Goal: Transaction & Acquisition: Purchase product/service

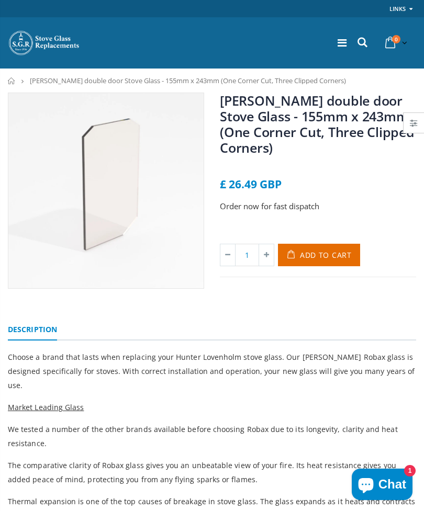
click at [123, 78] on span "Hunter Lovenholm double door Stove Glass - 155mm x 243mm (One Corner Cut, Three…" at bounding box center [188, 80] width 316 height 9
click at [112, 78] on span "Hunter Lovenholm double door Stove Glass - 155mm x 243mm (One Corner Cut, Three…" at bounding box center [188, 80] width 316 height 9
click at [48, 77] on span "Hunter Lovenholm double door Stove Glass - 155mm x 243mm (One Corner Cut, Three…" at bounding box center [188, 80] width 316 height 9
click at [5, 77] on div "Home Hunter Lovenholm double door Stove Glass - 155mm x 243mm (One Corner Cut, …" at bounding box center [212, 80] width 424 height 7
click at [339, 38] on icon at bounding box center [342, 43] width 9 height 10
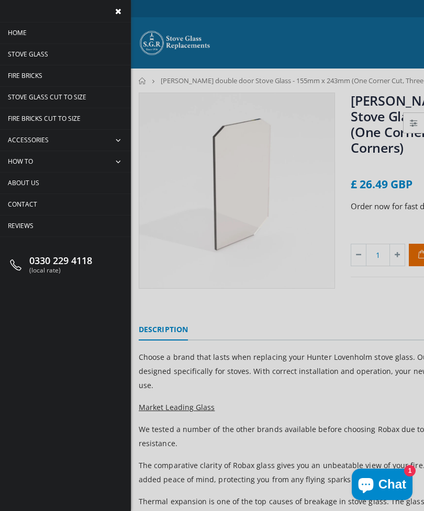
click at [36, 52] on span "Stove Glass" at bounding box center [28, 54] width 40 height 9
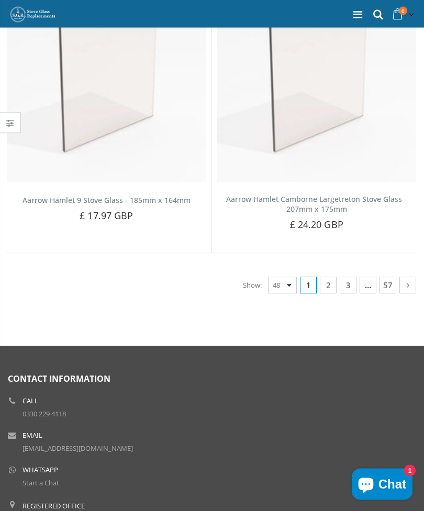
scroll to position [7107, 0]
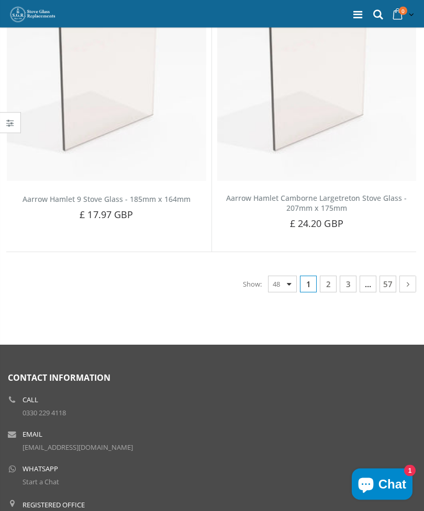
click at [332, 276] on link "2" at bounding box center [328, 284] width 17 height 17
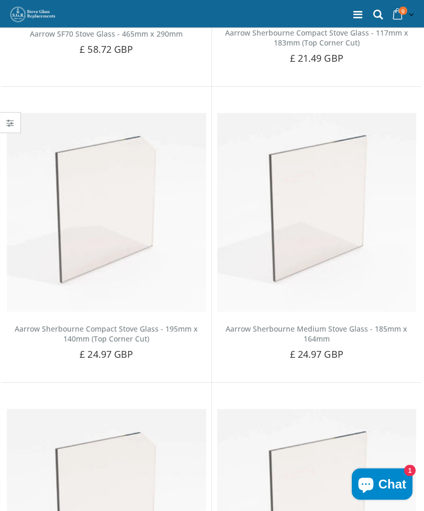
scroll to position [5658, 0]
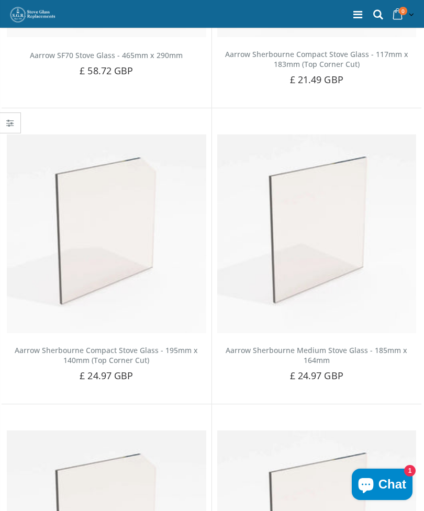
click at [375, 8] on icon at bounding box center [378, 15] width 14 height 14
click at [281, 35] on input "text" at bounding box center [362, 38] width 259 height 20
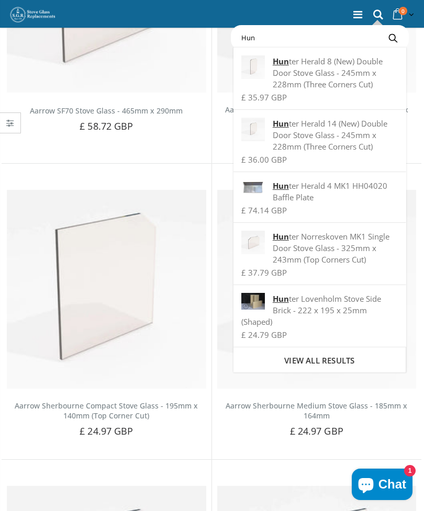
scroll to position [5602, 0]
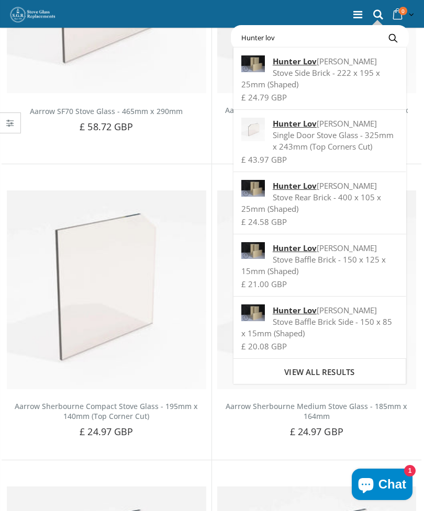
type input "Hunter lov"
click at [298, 121] on strong "Hunter Lov" at bounding box center [295, 123] width 44 height 10
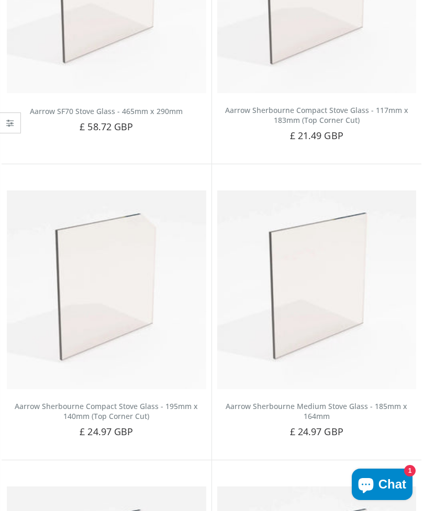
scroll to position [5635, 0]
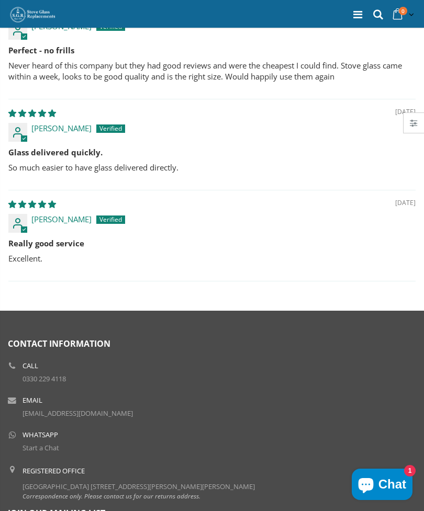
scroll to position [984, 0]
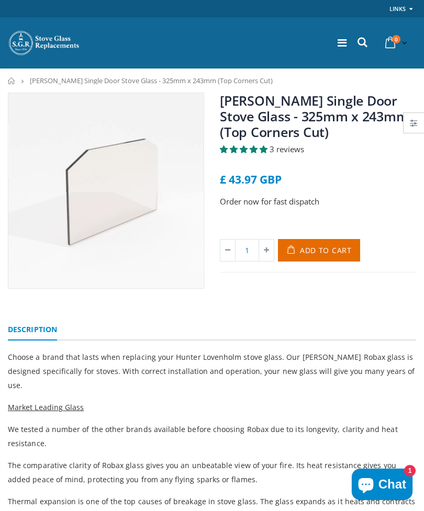
click at [322, 243] on button "Add to Cart" at bounding box center [319, 250] width 82 height 23
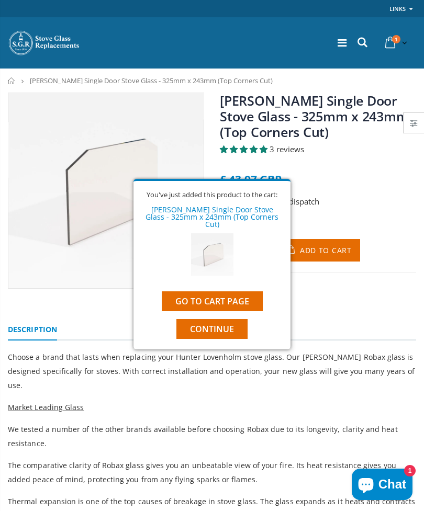
click at [237, 298] on link "Go to cart page" at bounding box center [212, 301] width 101 height 20
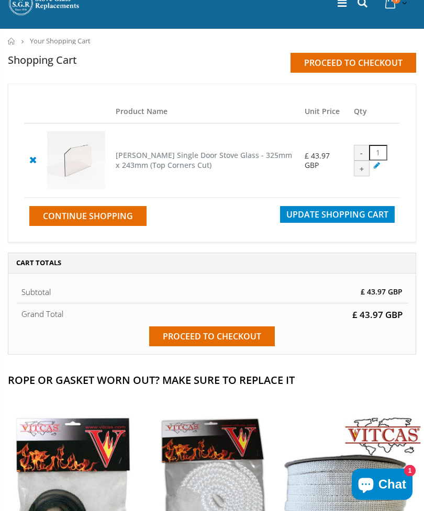
scroll to position [46, 0]
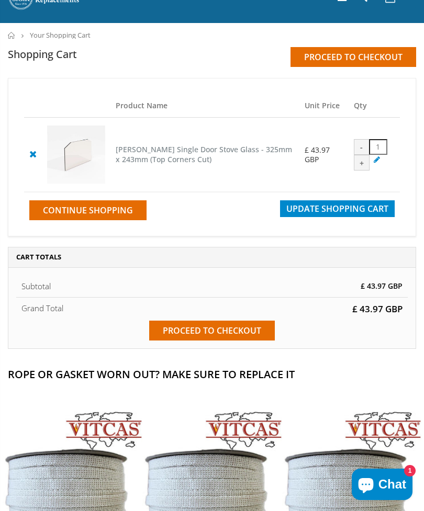
click at [250, 335] on input "Proceed to checkout" at bounding box center [212, 331] width 126 height 20
